Goal: Task Accomplishment & Management: Manage account settings

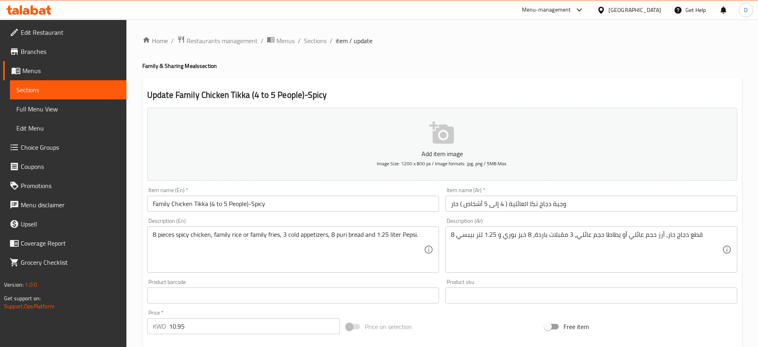
scroll to position [263, 0]
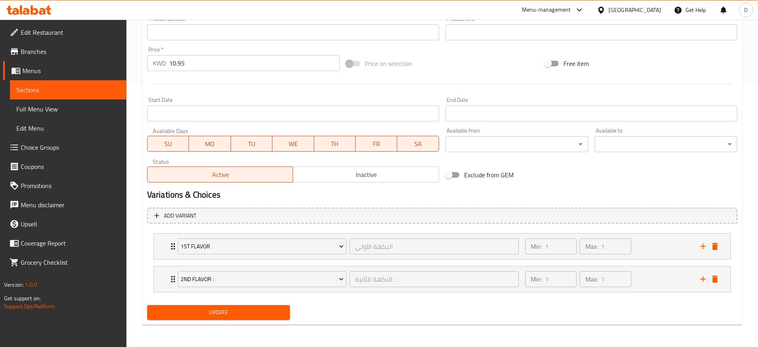
click at [24, 12] on icon at bounding box center [26, 11] width 7 height 7
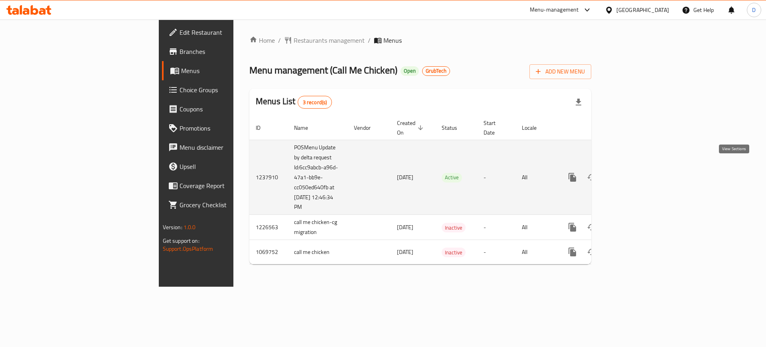
click at [634, 174] on icon "enhanced table" at bounding box center [629, 177] width 7 height 7
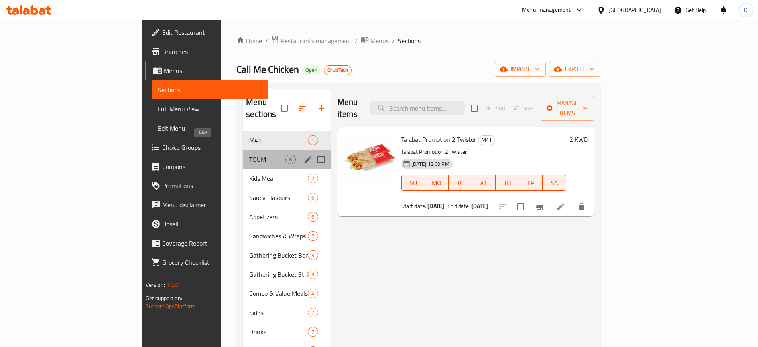
click at [249, 154] on span "TOUM" at bounding box center [267, 159] width 36 height 10
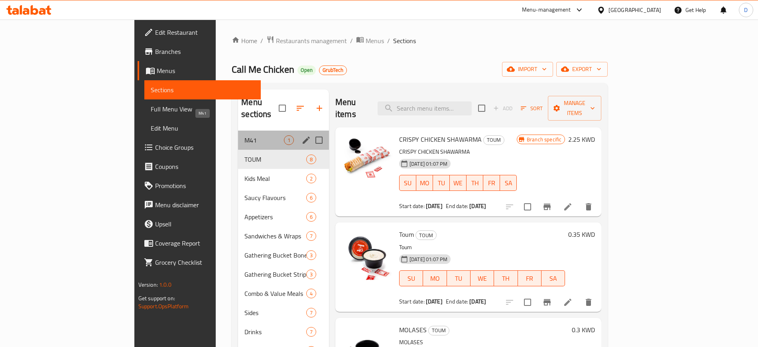
click at [245, 135] on span "M41" at bounding box center [265, 140] width 40 height 10
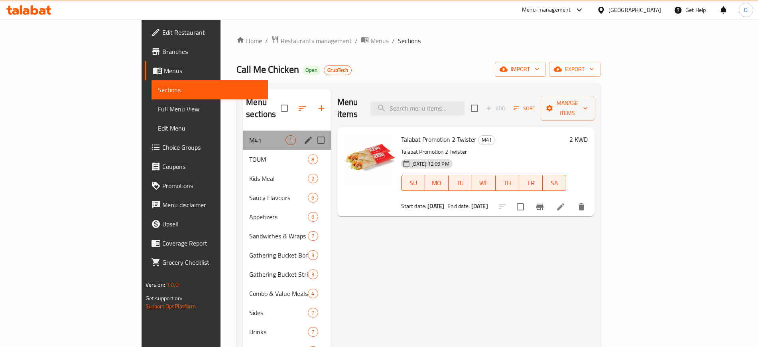
click at [243, 134] on div "M41 1" at bounding box center [287, 139] width 88 height 19
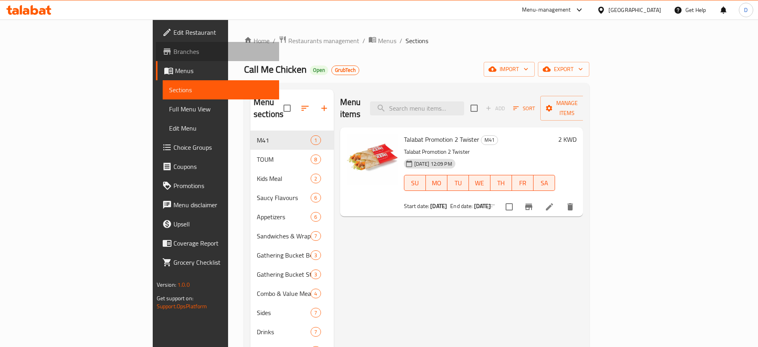
click at [174, 53] on span "Branches" at bounding box center [223, 52] width 99 height 10
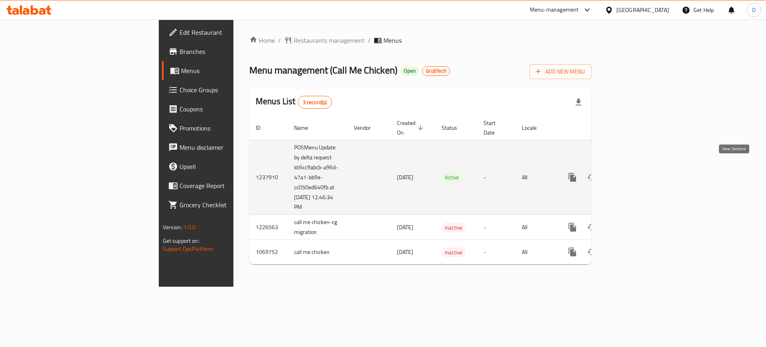
click at [635, 172] on icon "enhanced table" at bounding box center [630, 177] width 10 height 10
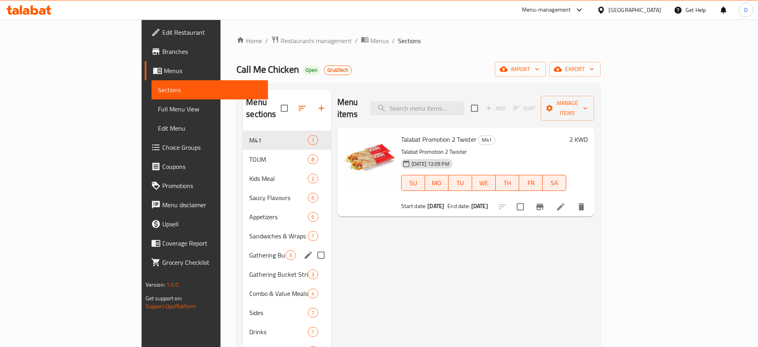
scroll to position [0, 0]
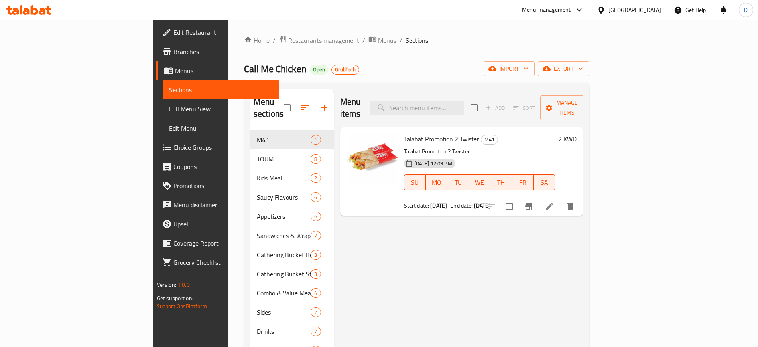
click at [417, 133] on span "Talabat Promotion 2 Twister" at bounding box center [441, 139] width 75 height 12
click at [408, 102] on div "Menu items Add Sort Manage items" at bounding box center [461, 108] width 243 height 38
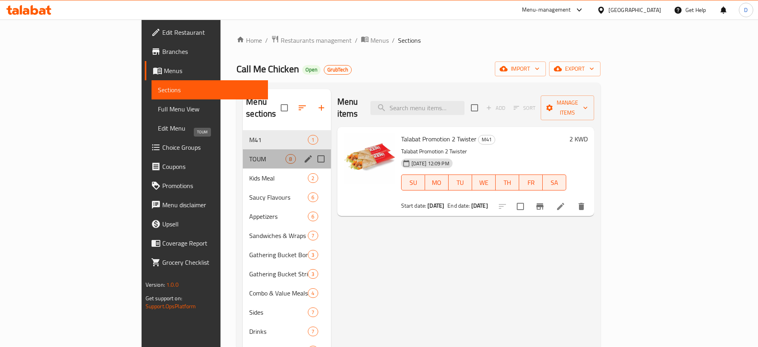
click at [249, 154] on span "TOUM" at bounding box center [267, 159] width 36 height 10
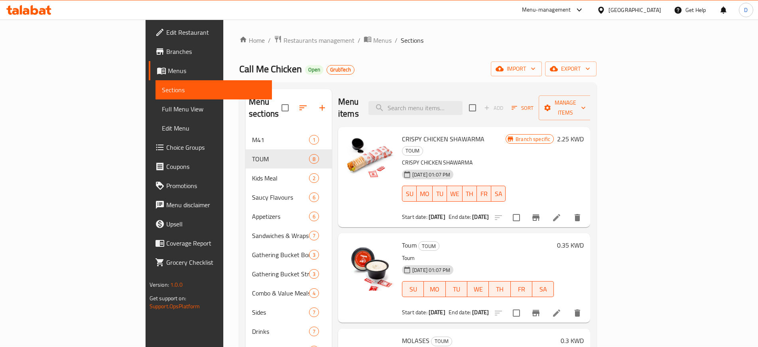
click at [363, 38] on ol "Home / Restaurants management / Menus / Sections" at bounding box center [418, 40] width 358 height 10
drag, startPoint x: 330, startPoint y: 42, endPoint x: 304, endPoint y: 41, distance: 26.8
click at [304, 41] on ol "Home / Restaurants management / Menus / Sections" at bounding box center [418, 40] width 358 height 10
click at [416, 53] on div "Home / Restaurants management / Menus / Sections Call Me Chicken Open GrubTech …" at bounding box center [418, 238] width 358 height 407
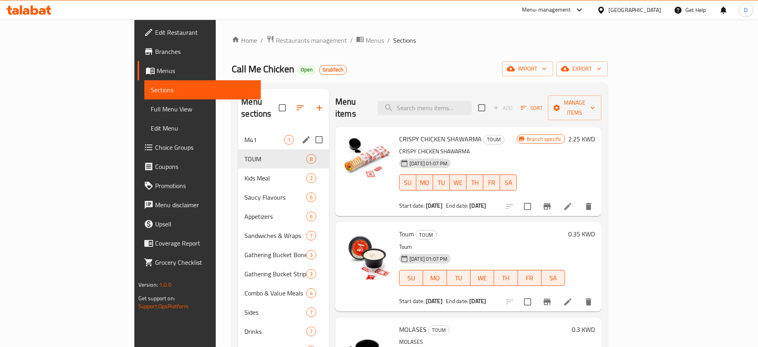
click at [238, 133] on div "M41 1" at bounding box center [283, 139] width 91 height 19
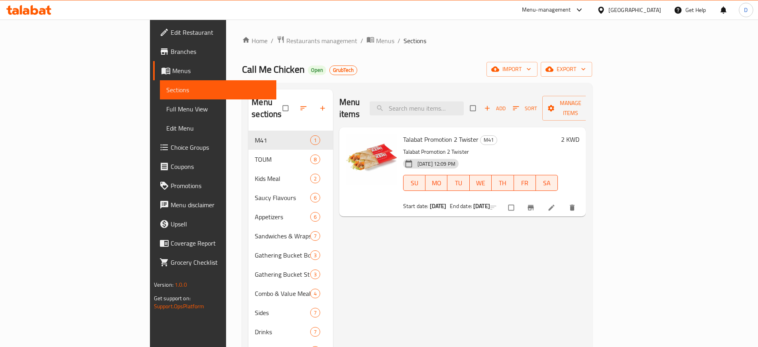
click at [513, 57] on div "Home / Restaurants management / Menus / Sections Call Me Chicken Open GrubTech …" at bounding box center [417, 239] width 350 height 407
click at [34, 8] on icon at bounding box center [28, 10] width 45 height 10
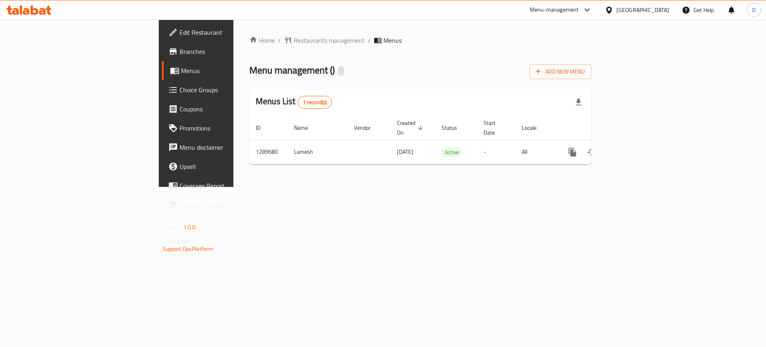
click at [323, 187] on div "Home / Restaurants management / Menus Menu management ( ) Add New Menu Menus Li…" at bounding box center [420, 103] width 374 height 167
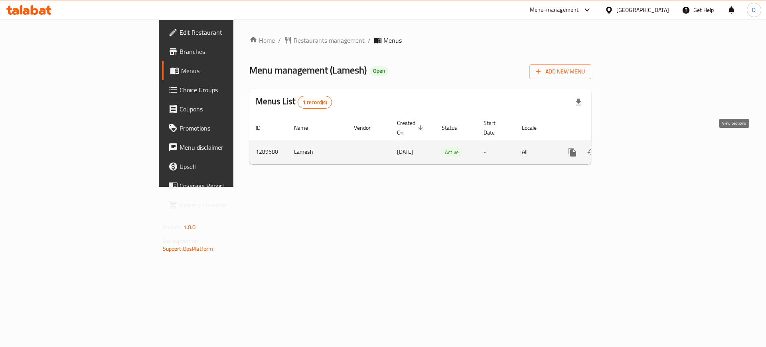
click at [635, 147] on icon "enhanced table" at bounding box center [630, 152] width 10 height 10
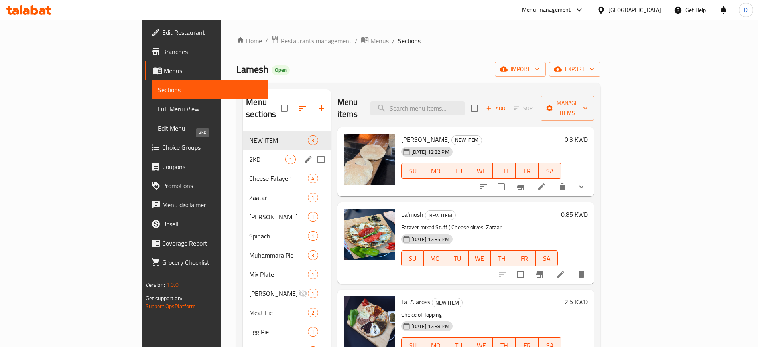
click at [249, 154] on span "2KD" at bounding box center [267, 159] width 36 height 10
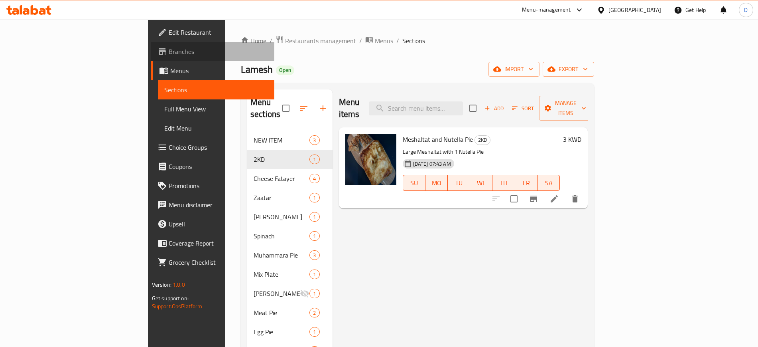
click at [151, 54] on link "Branches" at bounding box center [212, 51] width 123 height 19
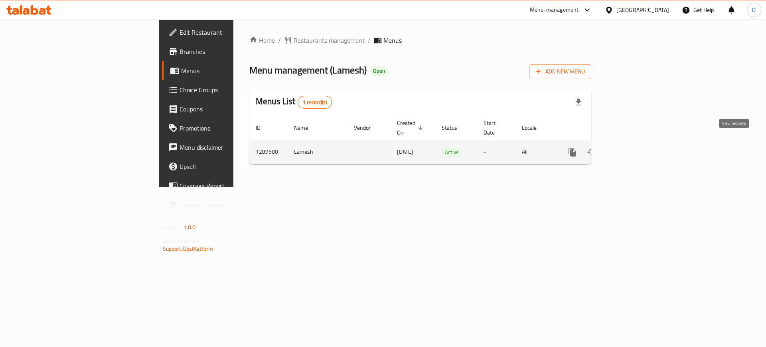
click at [635, 147] on icon "enhanced table" at bounding box center [630, 152] width 10 height 10
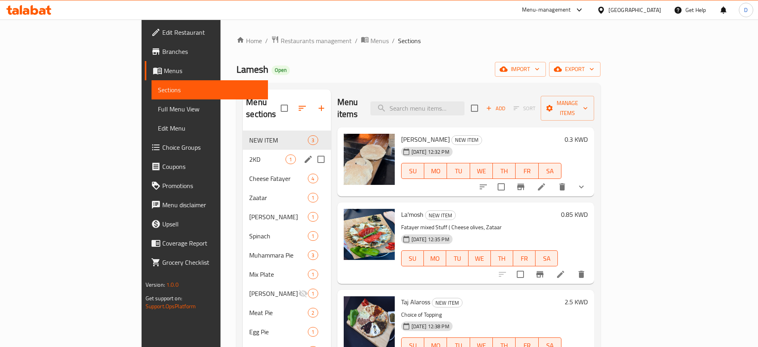
click at [249, 154] on span "2KD" at bounding box center [267, 159] width 36 height 10
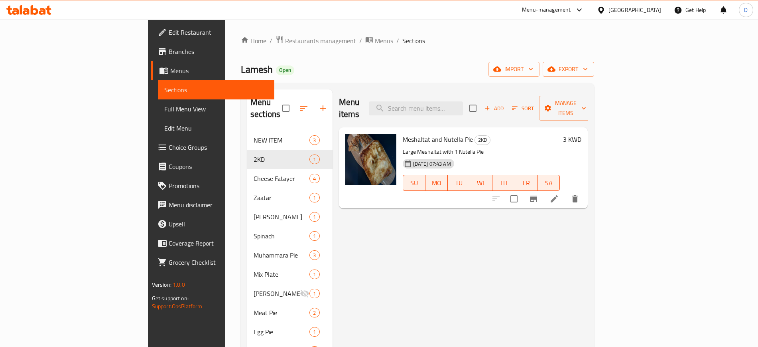
click at [164, 91] on span "Sections" at bounding box center [216, 90] width 104 height 10
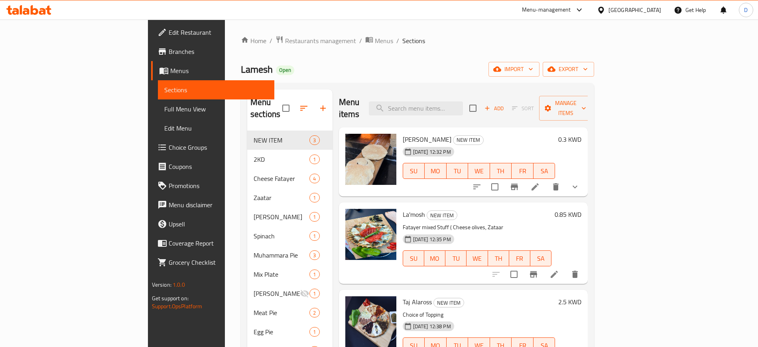
click at [43, 9] on icon at bounding box center [42, 11] width 7 height 7
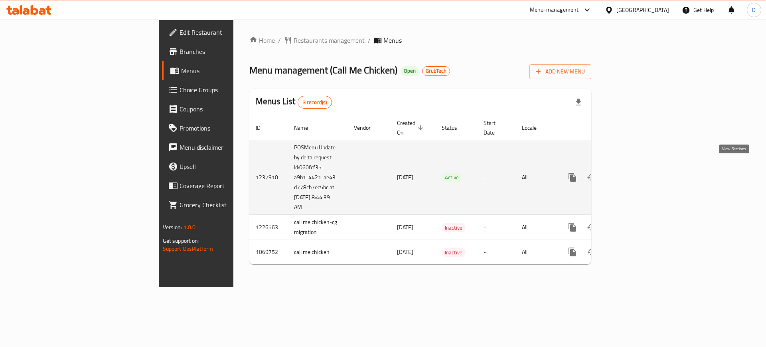
click at [635, 172] on icon "enhanced table" at bounding box center [630, 177] width 10 height 10
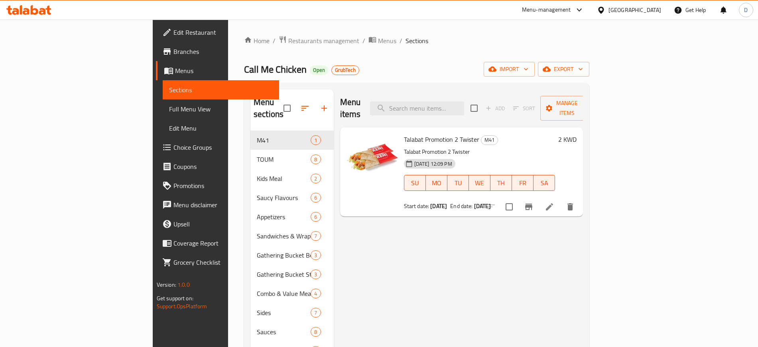
click at [556, 147] on p "Talabat Promotion 2 Twister" at bounding box center [480, 152] width 152 height 10
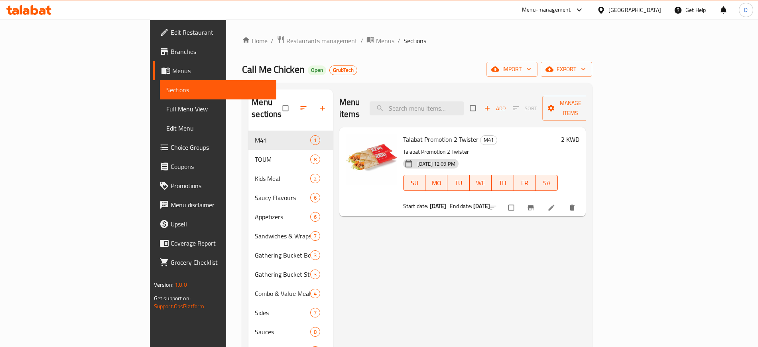
click at [166, 86] on span "Sections" at bounding box center [218, 90] width 104 height 10
click at [153, 78] on link "Menus" at bounding box center [214, 70] width 123 height 19
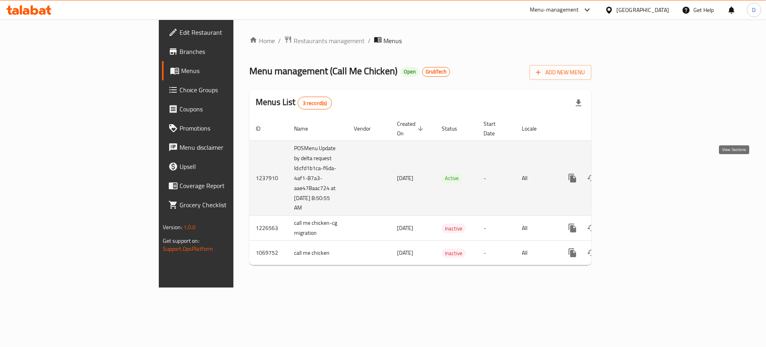
click at [635, 173] on icon "enhanced table" at bounding box center [630, 178] width 10 height 10
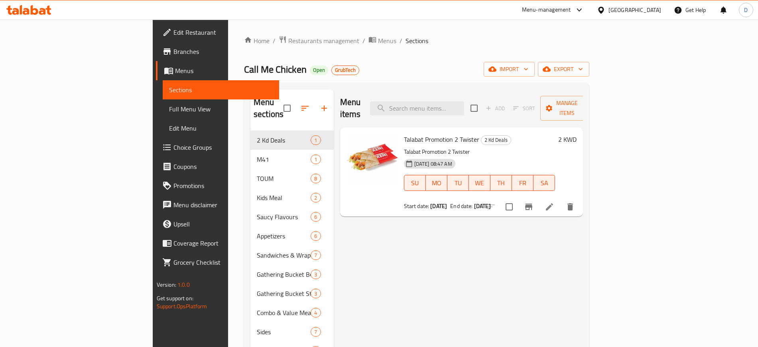
click at [174, 56] on span "Branches" at bounding box center [223, 52] width 99 height 10
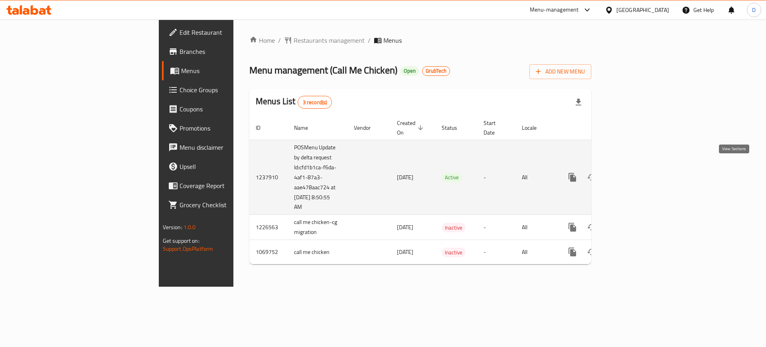
click at [634, 174] on icon "enhanced table" at bounding box center [629, 177] width 7 height 7
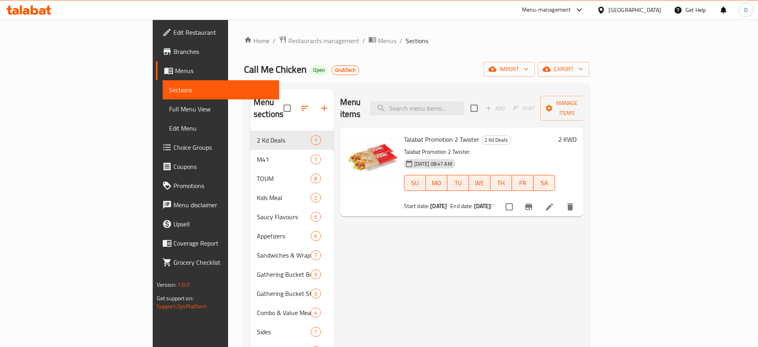
click at [174, 50] on span "Branches" at bounding box center [223, 52] width 99 height 10
